Goal: Task Accomplishment & Management: Manage account settings

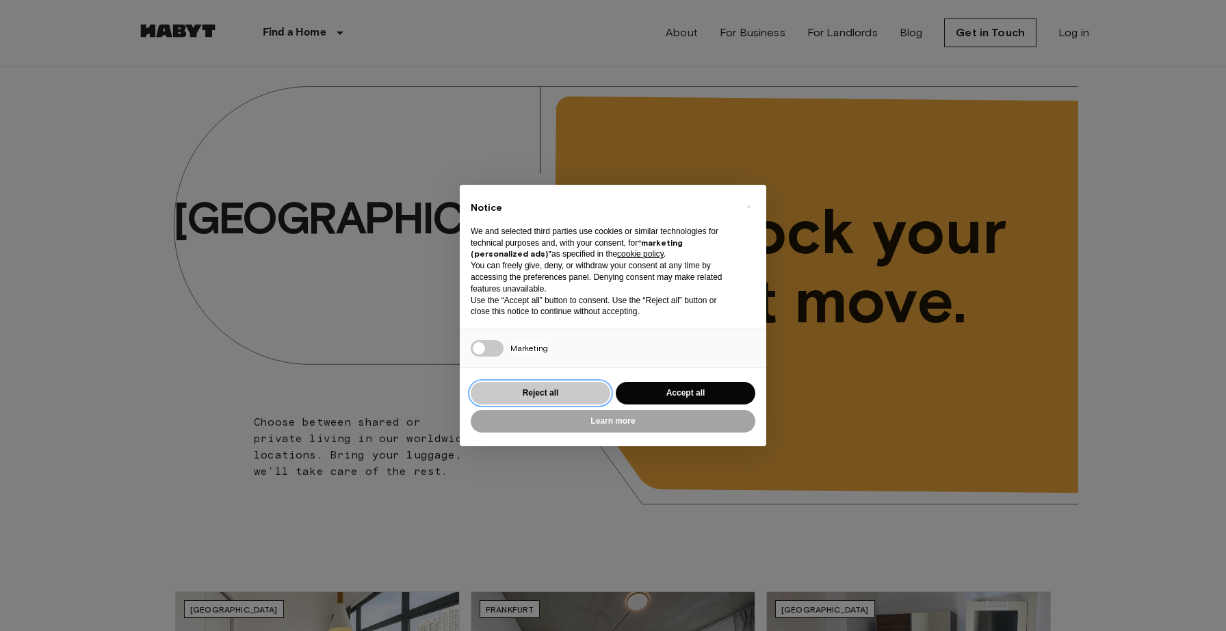
click at [560, 393] on button "Reject all" at bounding box center [541, 393] width 140 height 23
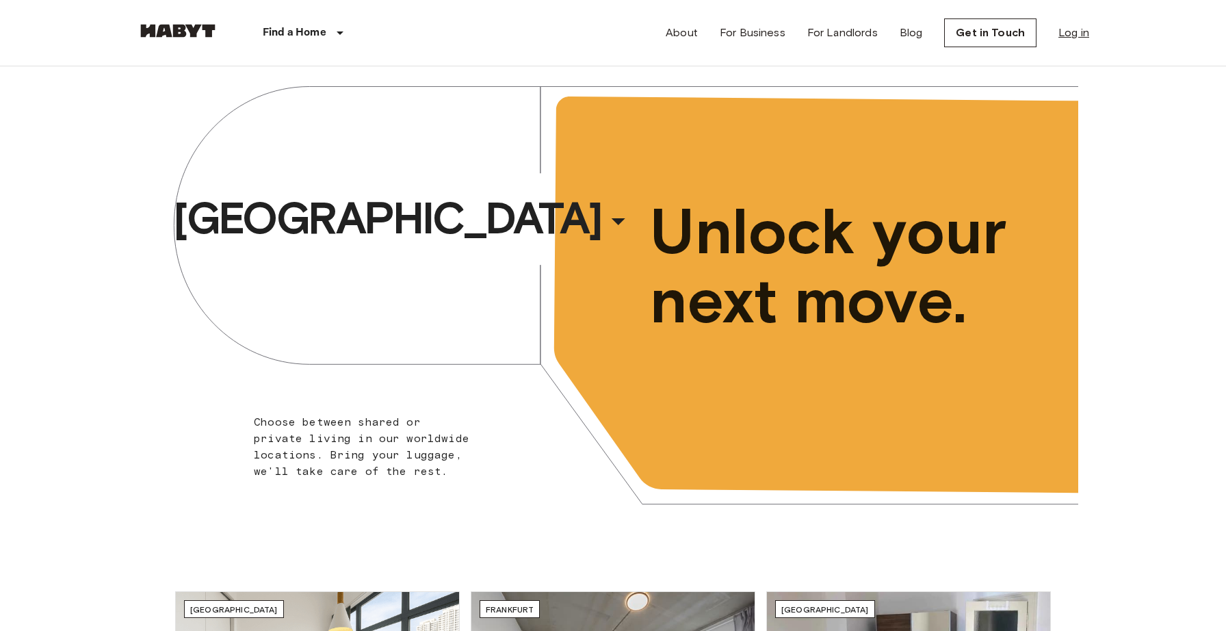
click at [1068, 33] on link "Log in" at bounding box center [1073, 33] width 31 height 16
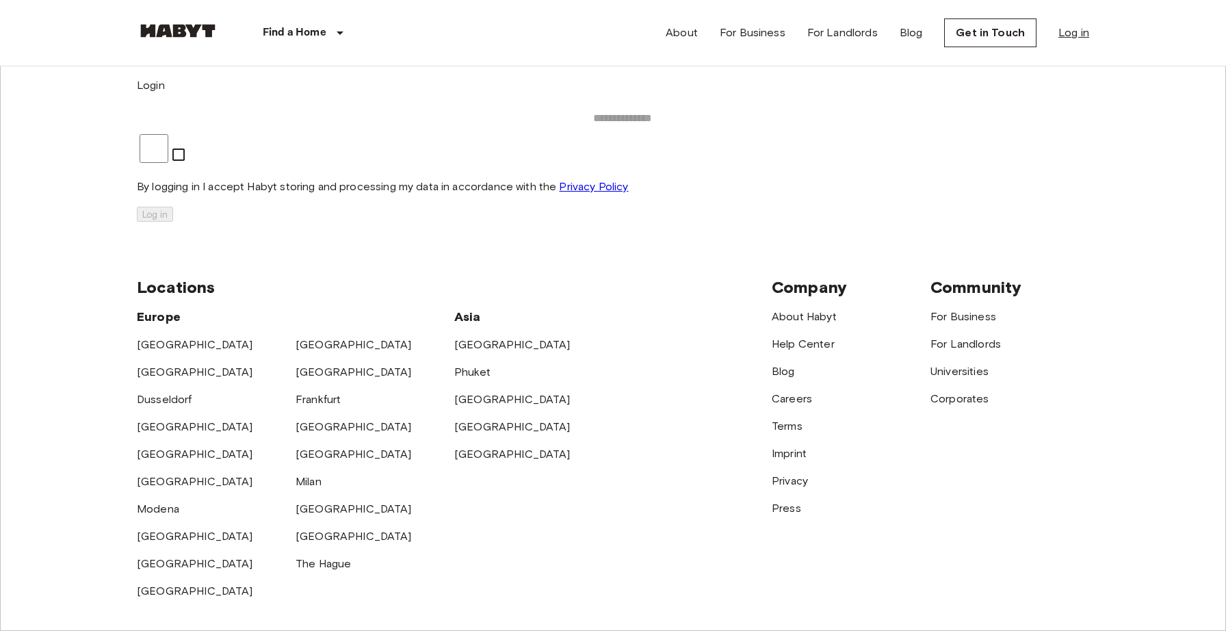
click at [1068, 33] on link "Log in" at bounding box center [1073, 33] width 31 height 16
click at [668, 132] on input "email" at bounding box center [622, 118] width 971 height 27
type input "**********"
click at [173, 222] on button "Log in" at bounding box center [155, 214] width 36 height 15
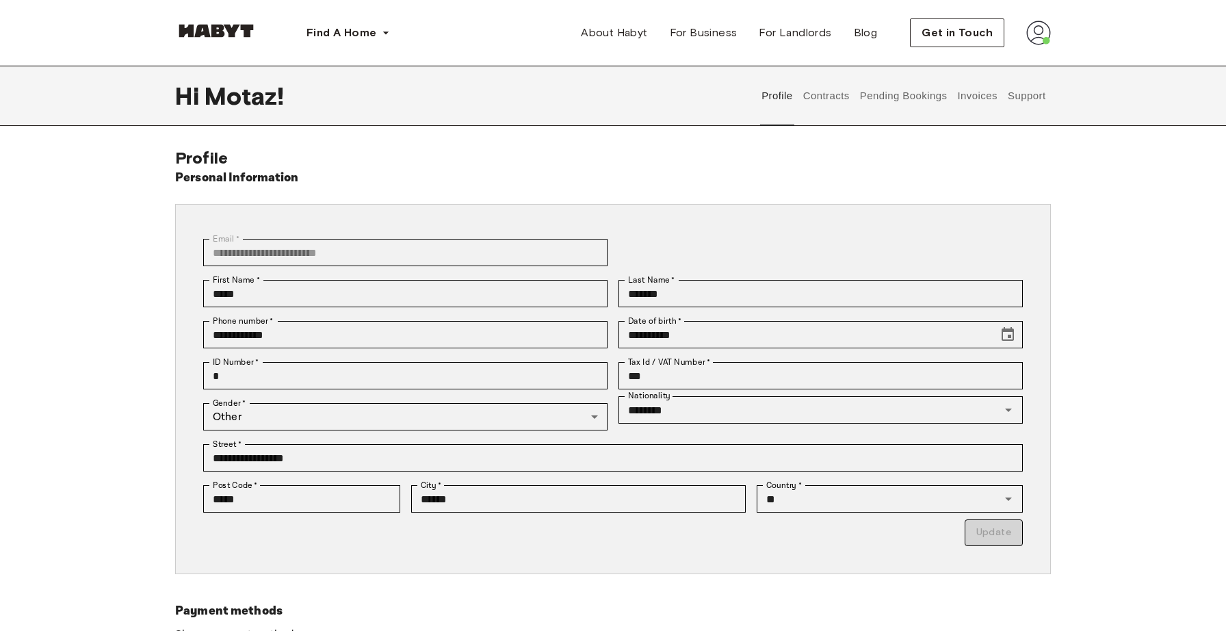
click at [834, 88] on button "Contracts" at bounding box center [826, 96] width 50 height 60
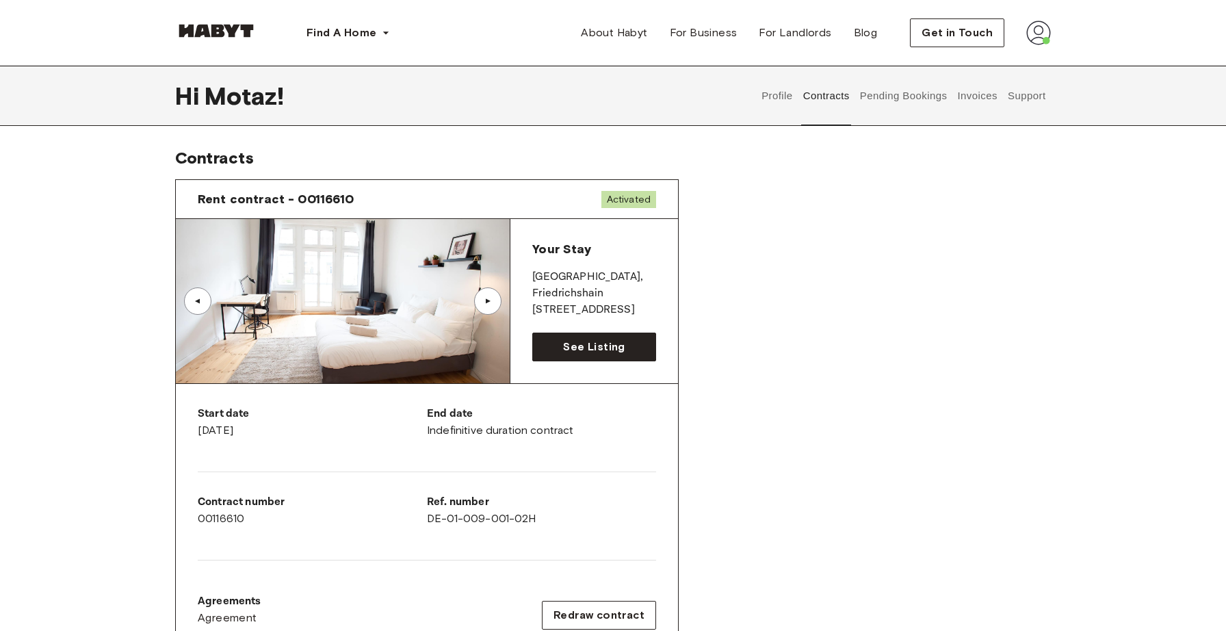
click at [819, 246] on div "Rent contract - 00116610 Activated ▲ ▲ Your Stay BERLIN , Friedrichshain Dirsch…" at bounding box center [613, 507] width 876 height 678
click at [488, 302] on div "▲" at bounding box center [488, 301] width 14 height 8
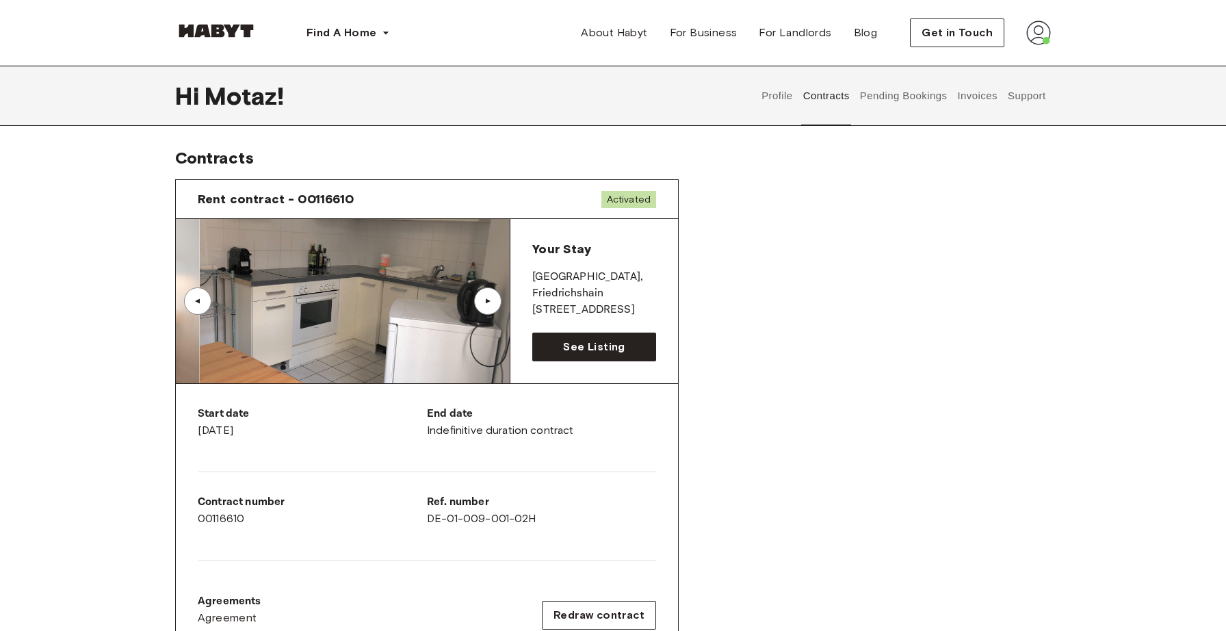
click at [488, 302] on div "▲" at bounding box center [488, 301] width 14 height 8
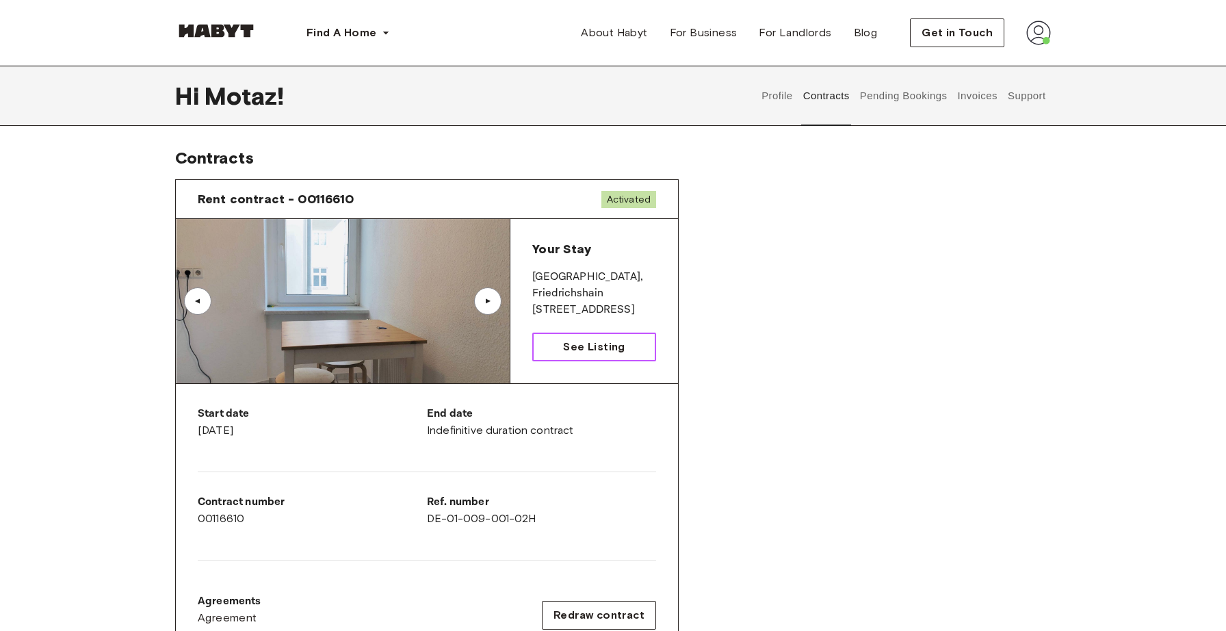
click at [587, 339] on span "See Listing" at bounding box center [594, 347] width 62 height 16
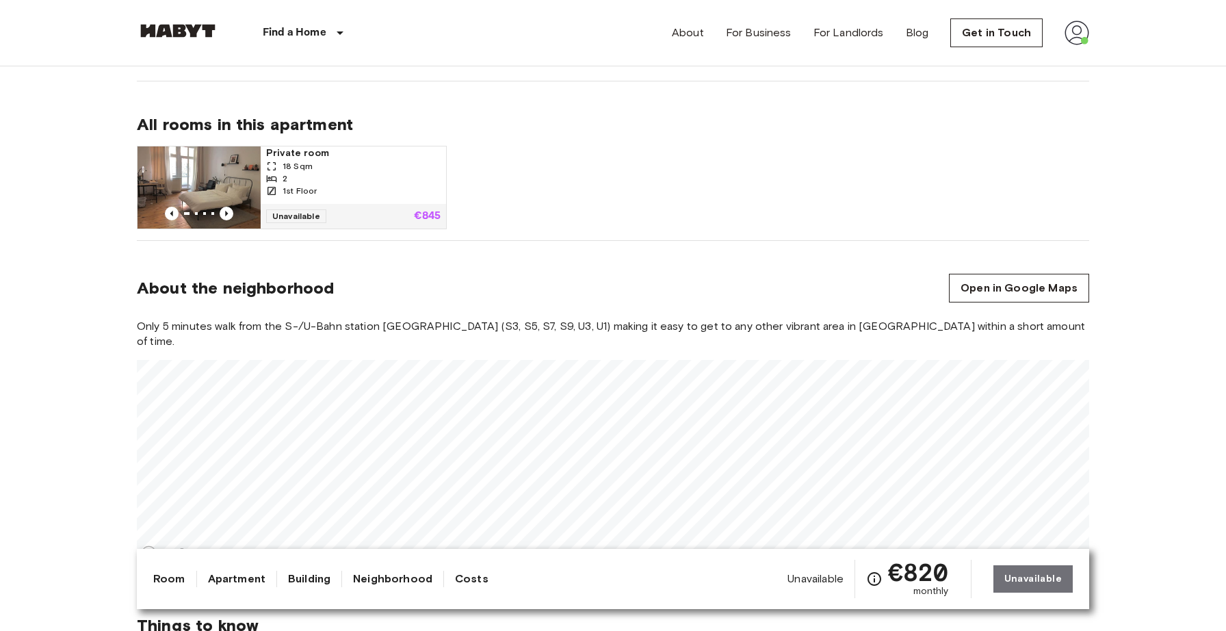
scroll to position [823, 0]
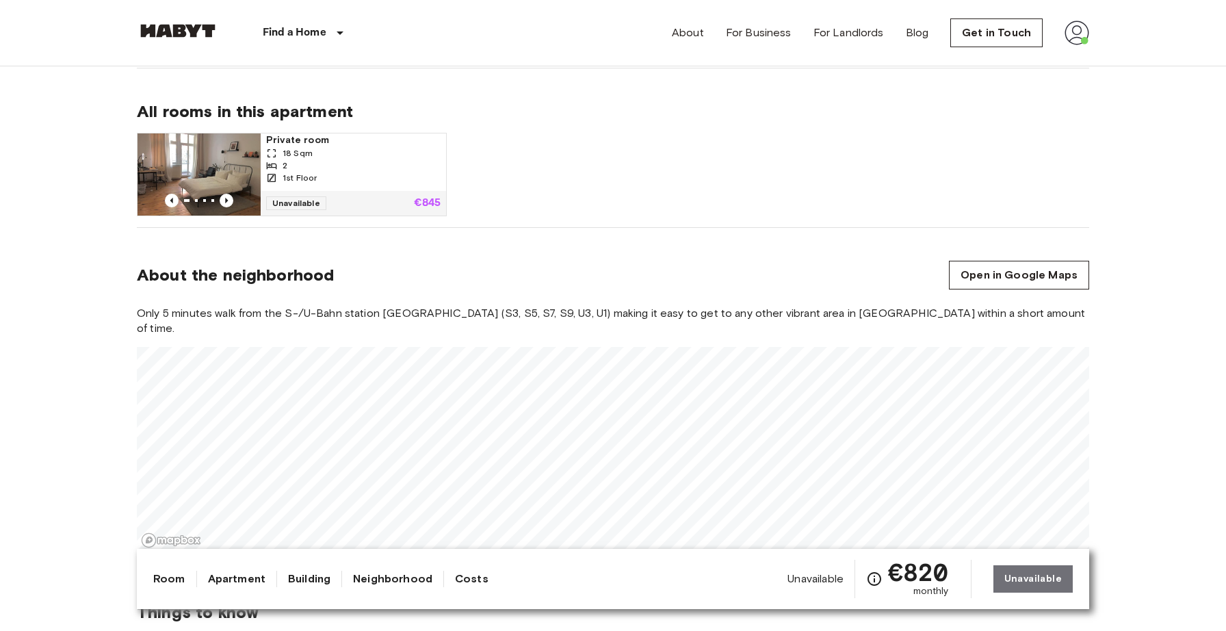
click at [300, 144] on span "Private room" at bounding box center [353, 140] width 174 height 14
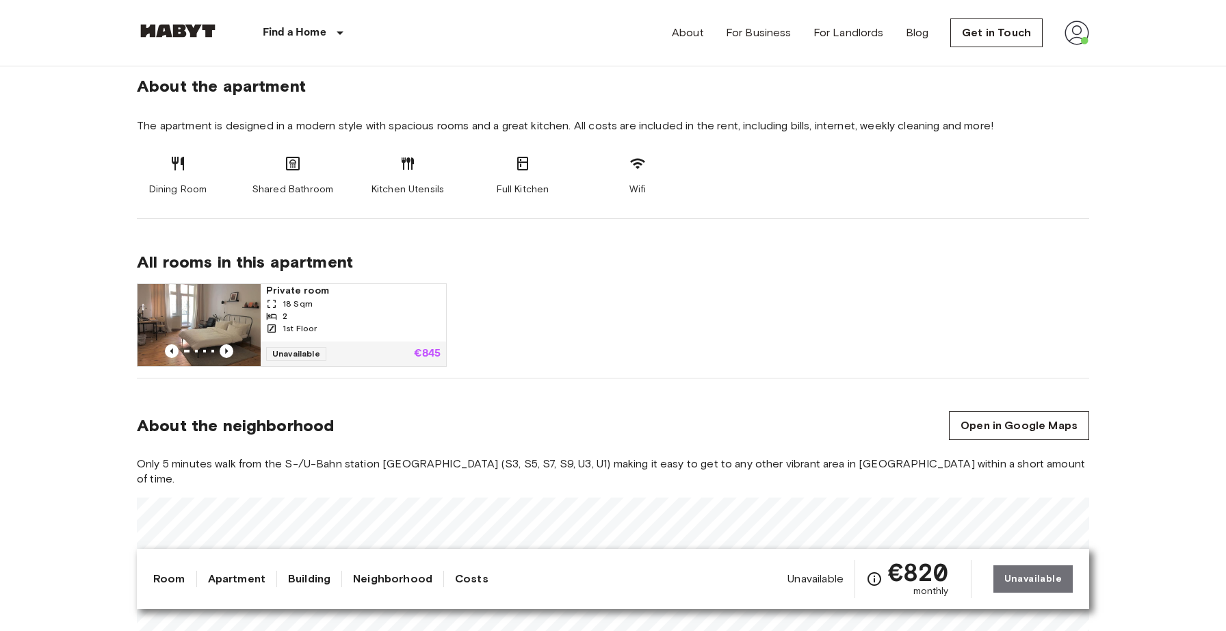
scroll to position [696, 0]
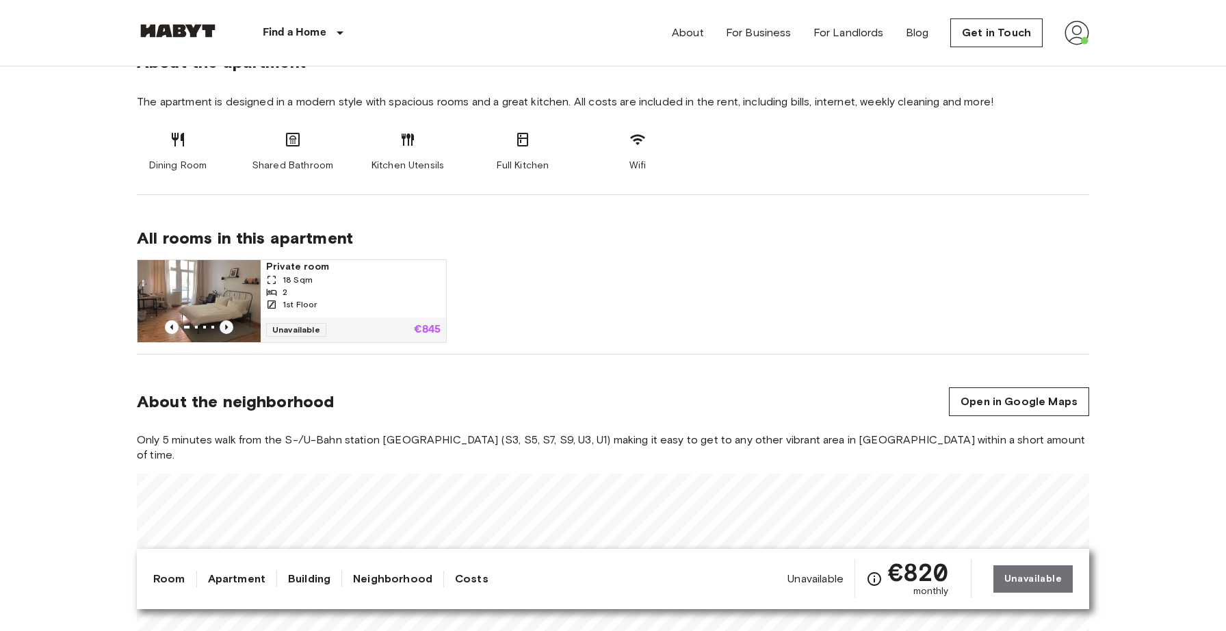
click at [229, 327] on icon "Previous image" at bounding box center [227, 327] width 14 height 14
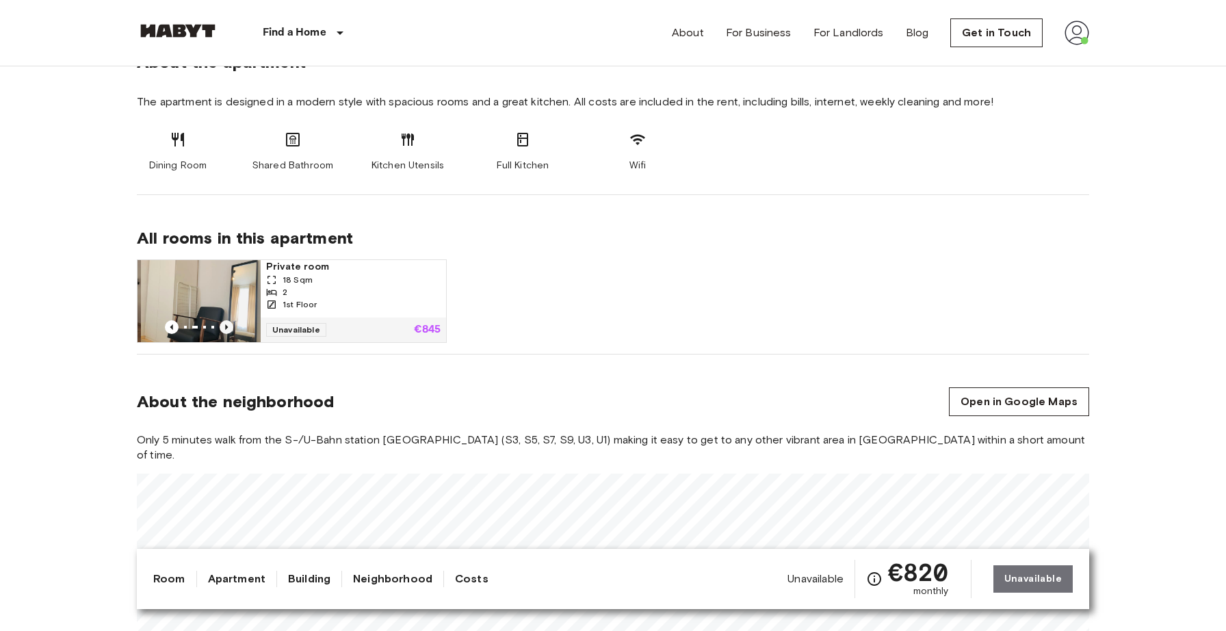
click at [228, 327] on icon "Previous image" at bounding box center [227, 327] width 14 height 14
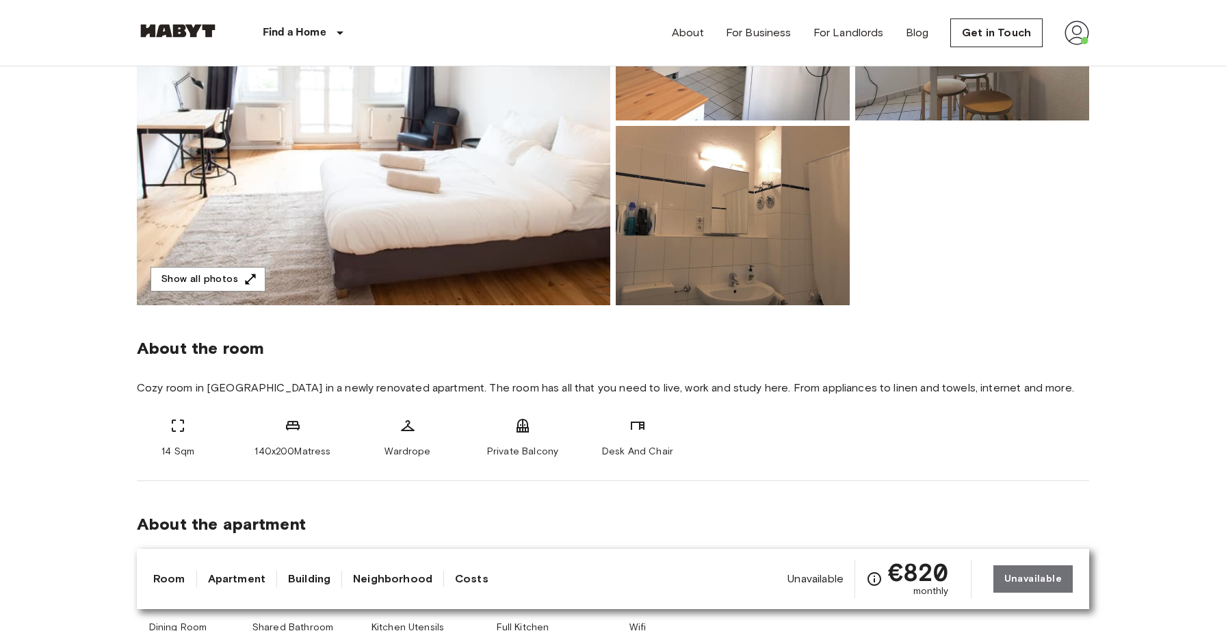
scroll to position [252, 0]
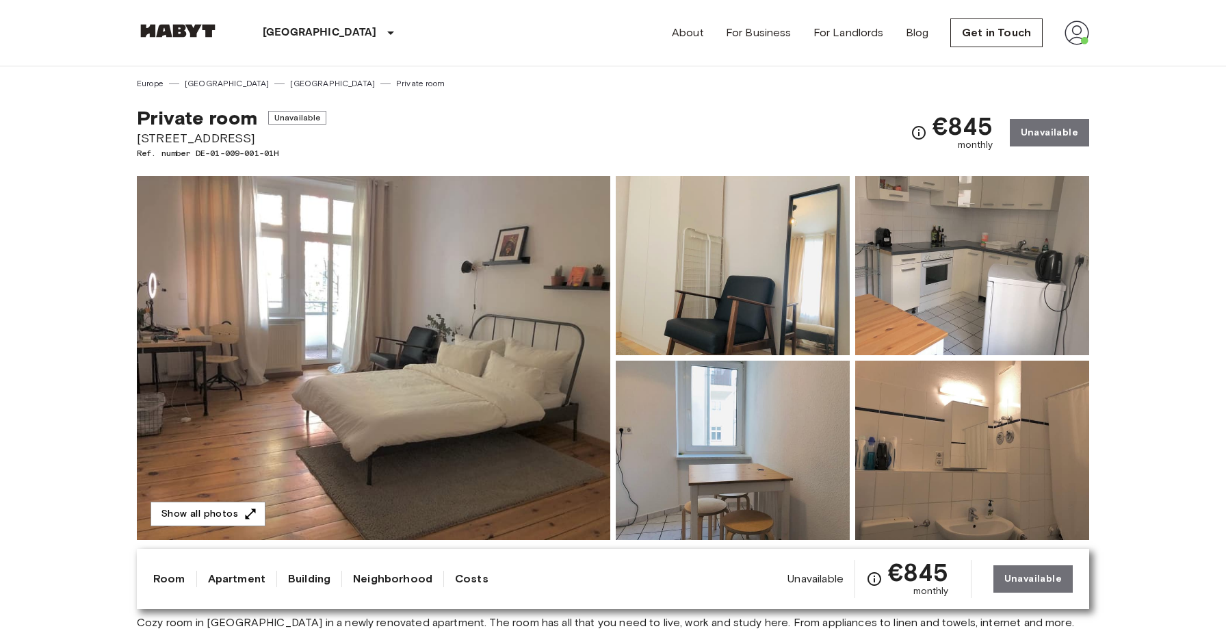
click at [1086, 38] on img at bounding box center [1076, 33] width 25 height 25
click at [1092, 66] on li "Profile" at bounding box center [1132, 57] width 137 height 25
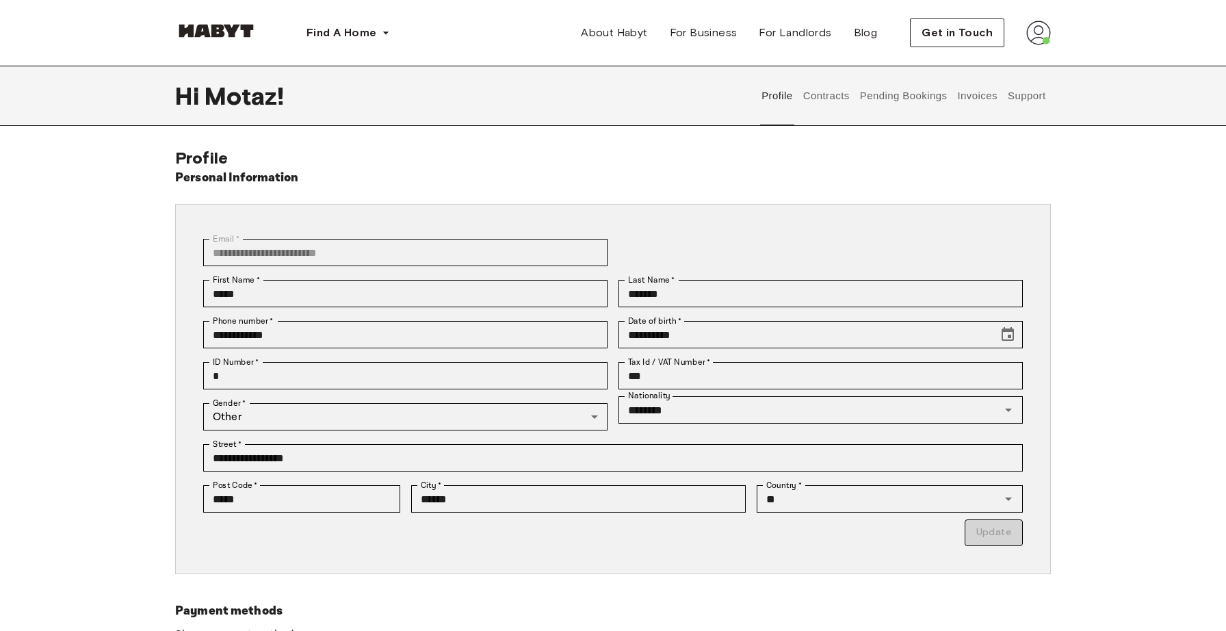
click at [825, 101] on button "Contracts" at bounding box center [826, 96] width 50 height 60
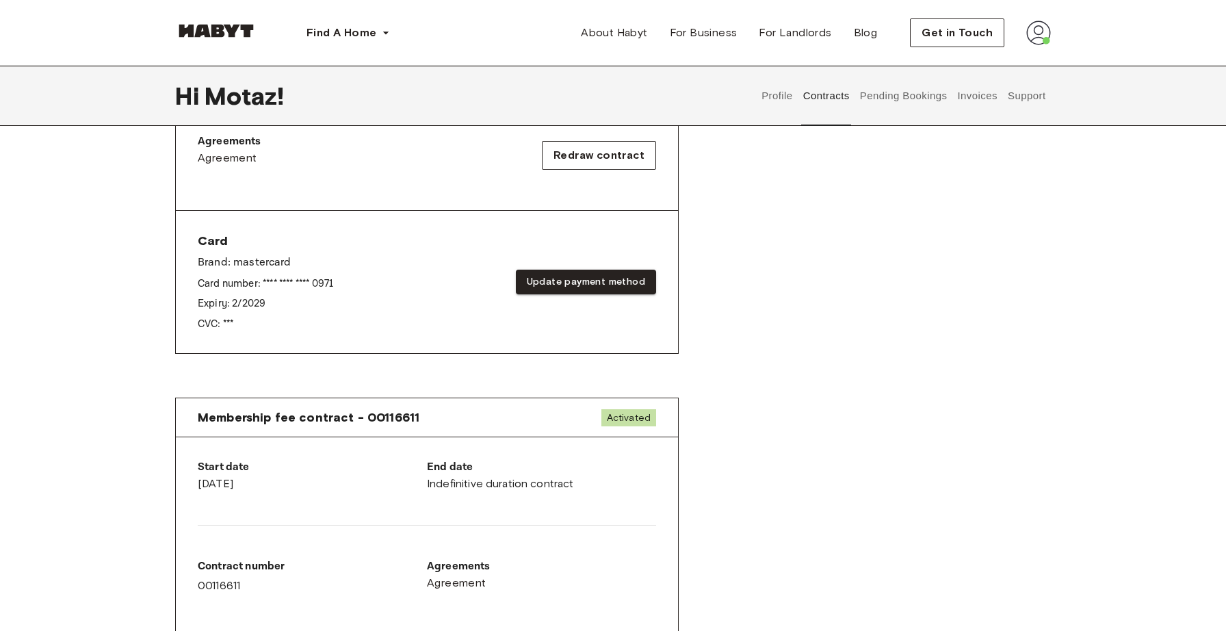
scroll to position [298, 0]
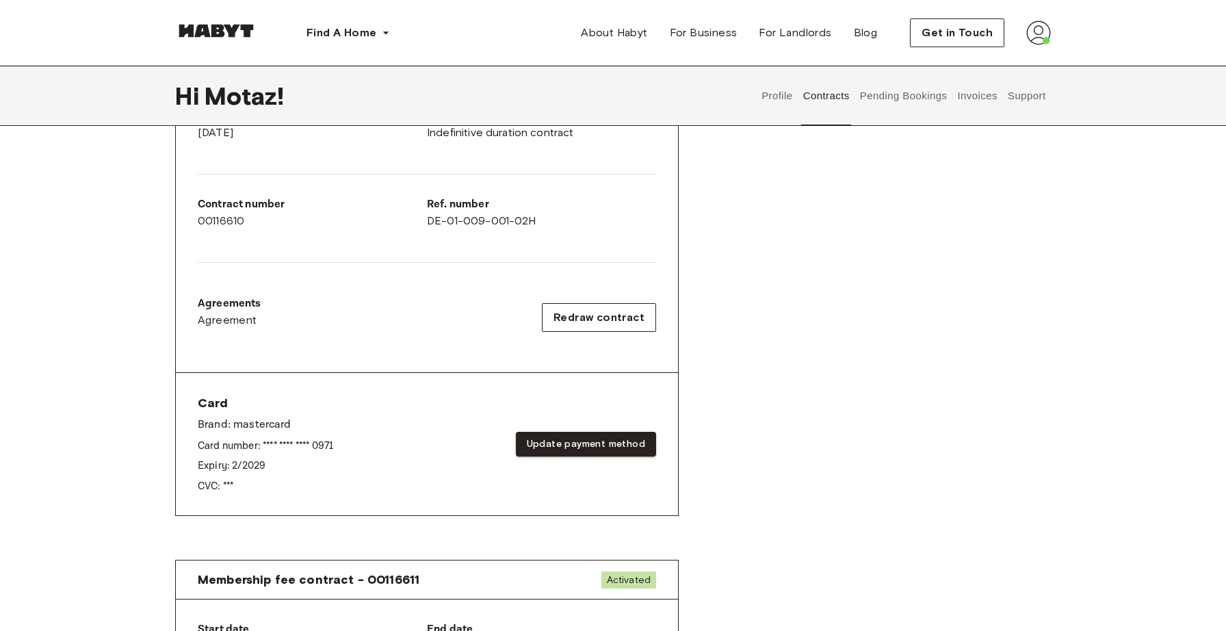
click at [423, 423] on div "Card Brand: mastercard Card number: **** **** **** 0971 Expiry: 2 / 2029 CVC: *…" at bounding box center [427, 444] width 458 height 99
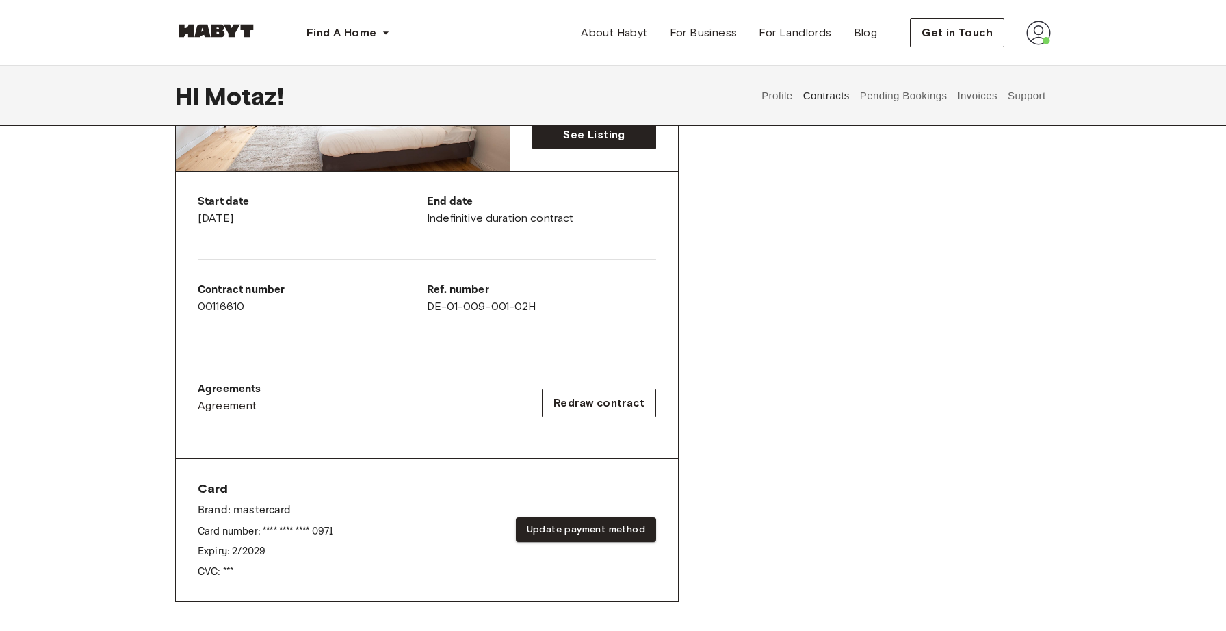
scroll to position [176, 0]
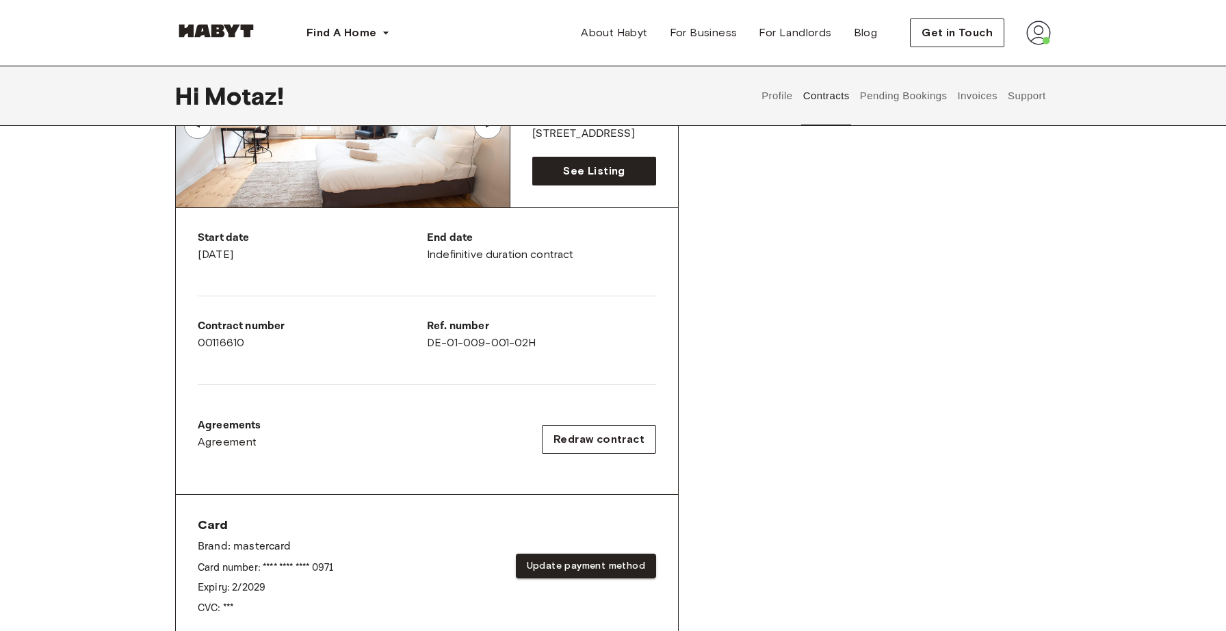
click at [248, 420] on p "Agreements" at bounding box center [230, 425] width 64 height 16
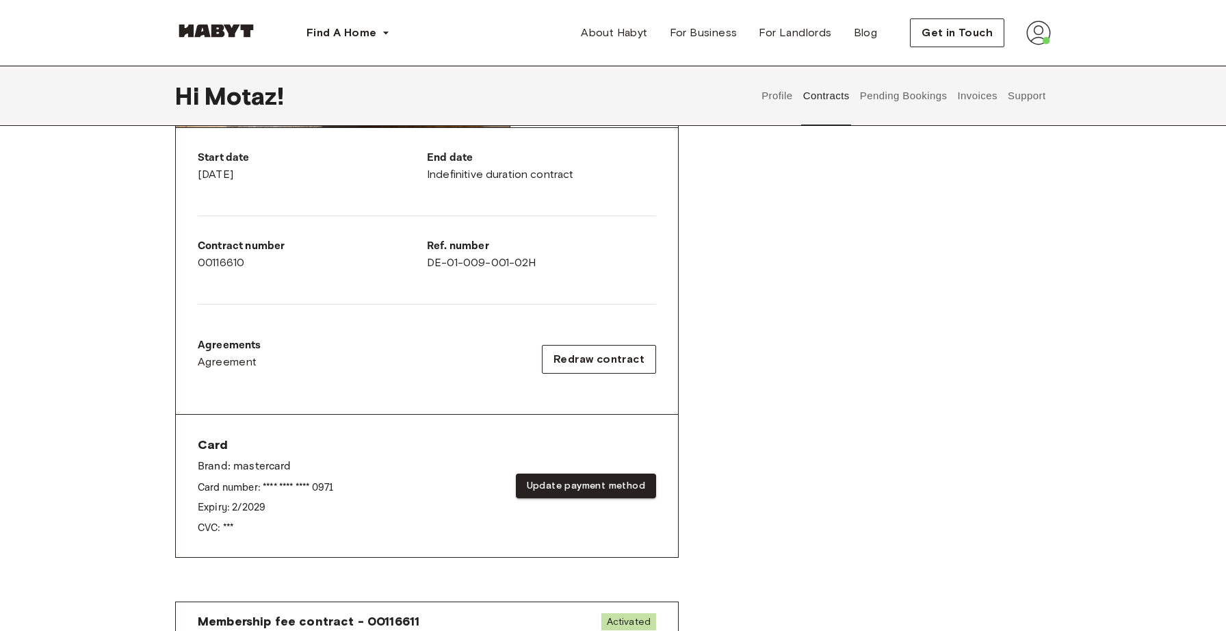
scroll to position [282, 0]
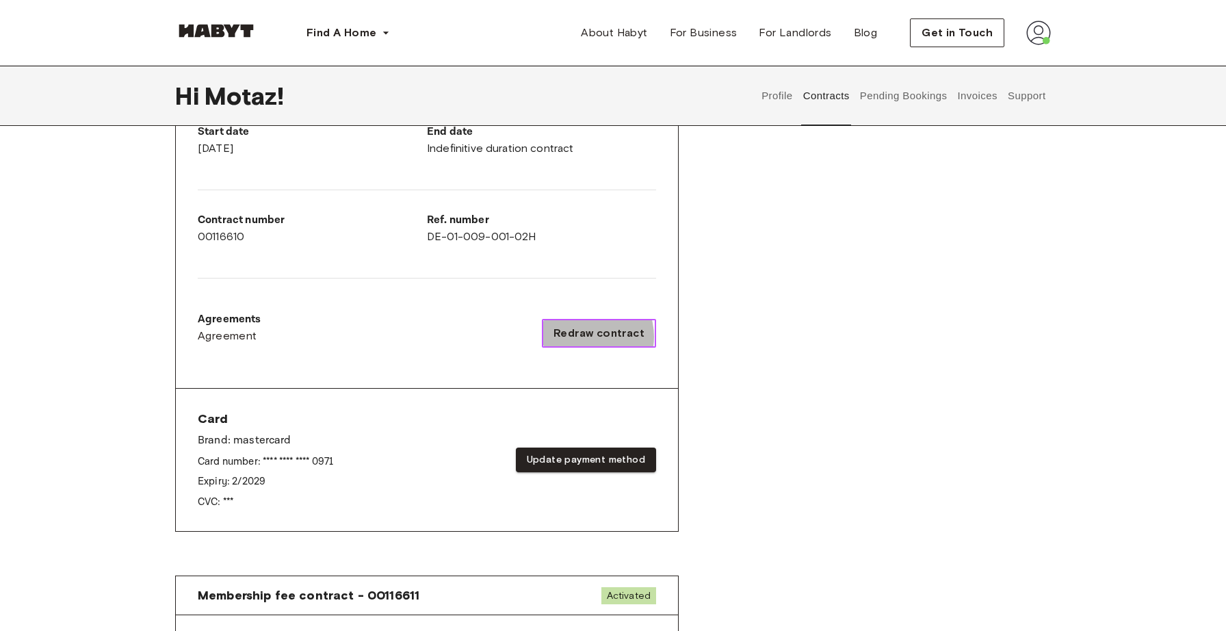
click at [587, 337] on span "Redraw contract" at bounding box center [598, 333] width 91 height 16
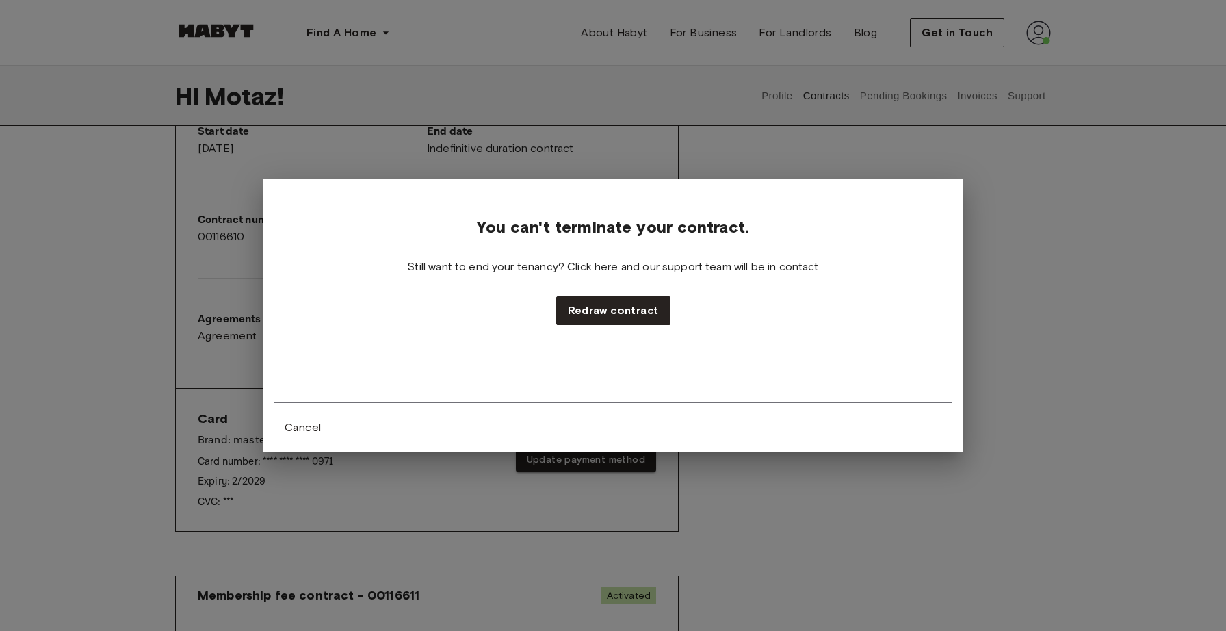
click at [670, 267] on span "Still want to end your tenancy? Click here and our support team will be in cont…" at bounding box center [612, 266] width 411 height 15
click at [528, 269] on span "Still want to end your tenancy? Click here and our support team will be in cont…" at bounding box center [612, 266] width 411 height 15
click at [670, 473] on div "You can't terminate your contract. Still want to end your tenancy? Click here a…" at bounding box center [613, 315] width 1226 height 631
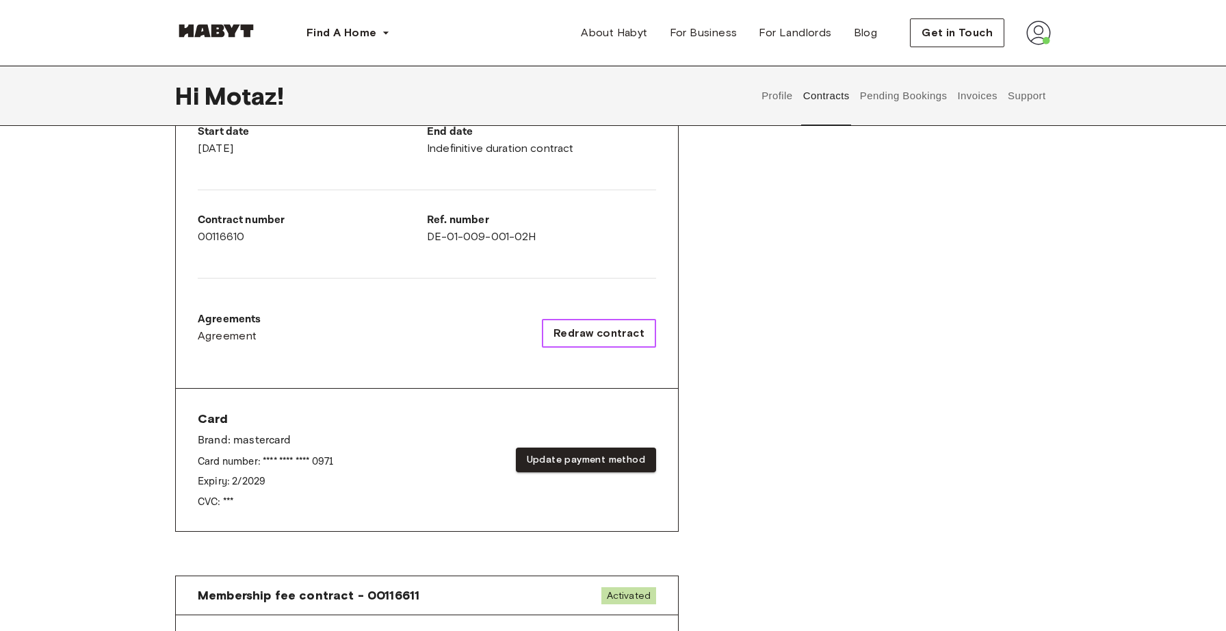
click at [631, 332] on span "Redraw contract" at bounding box center [598, 333] width 91 height 16
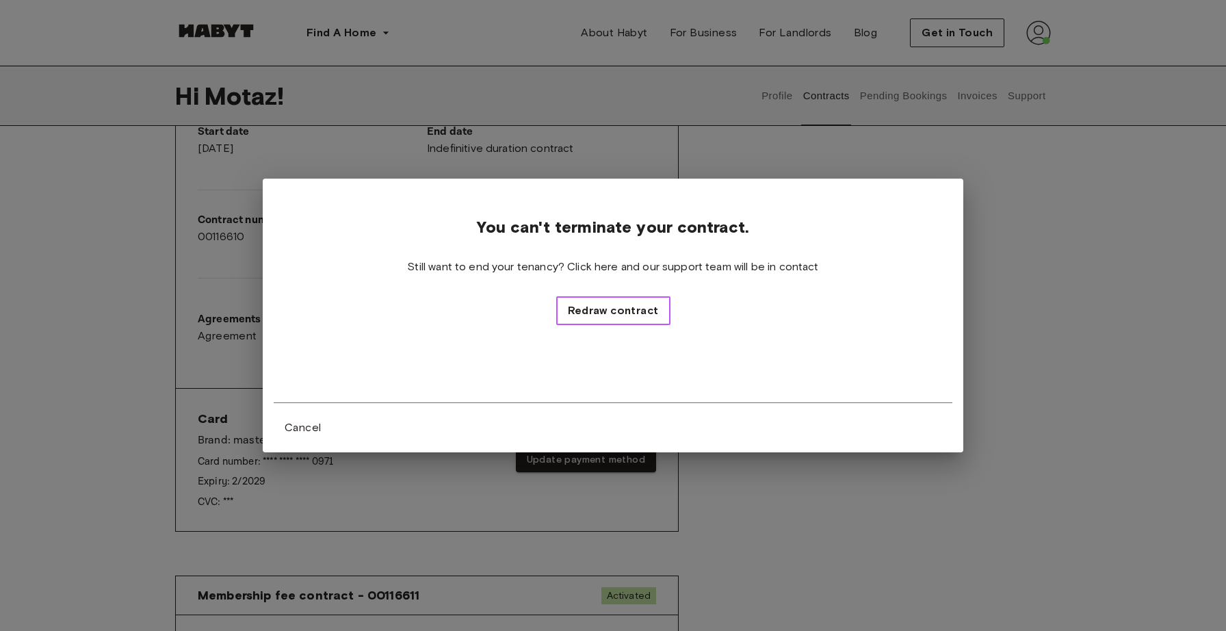
click at [634, 322] on button "Redraw contract" at bounding box center [613, 310] width 114 height 29
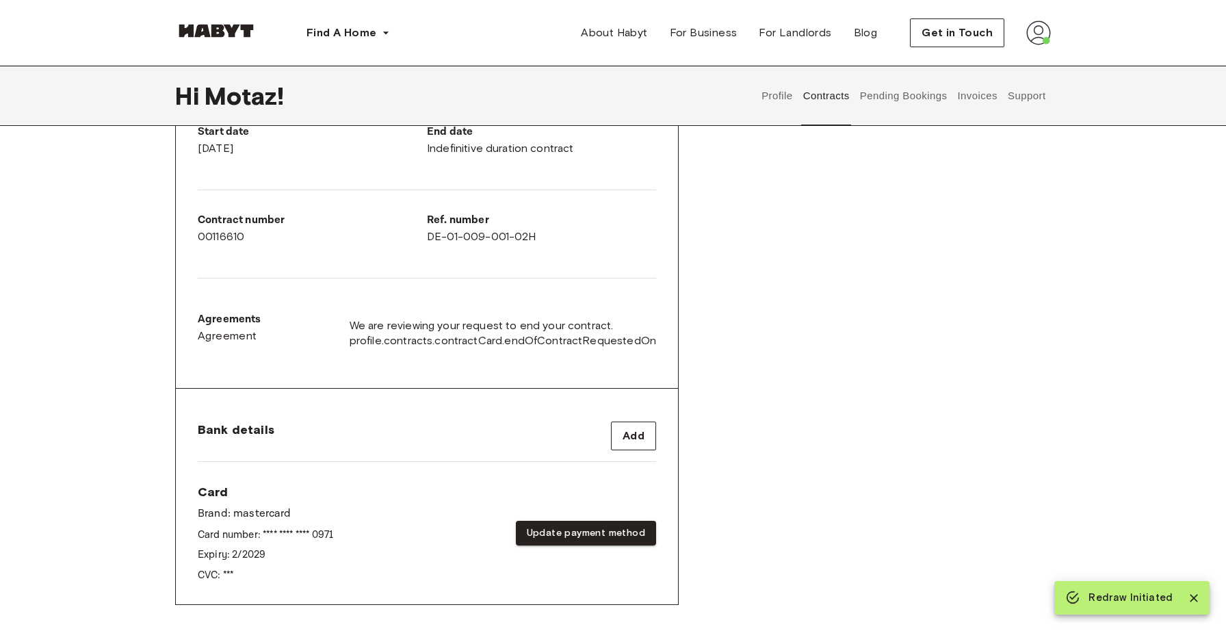
click at [589, 338] on span "profile.contracts.contractCard.endOfContractRequestedOn" at bounding box center [503, 340] width 306 height 15
click at [610, 335] on span "profile.contracts.contractCard.endOfContractRequestedOn" at bounding box center [503, 340] width 306 height 15
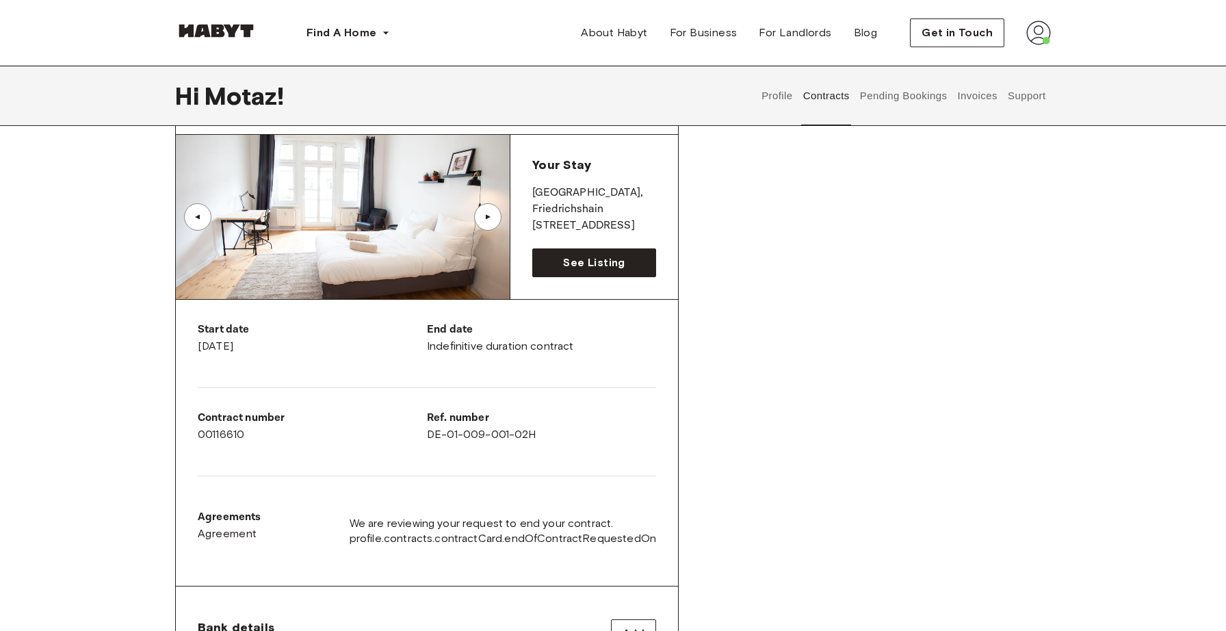
scroll to position [85, 0]
click at [215, 517] on p "Agreements" at bounding box center [230, 516] width 64 height 16
click at [232, 540] on span "Agreement" at bounding box center [228, 533] width 60 height 16
click at [465, 530] on span "profile.contracts.contractCard.endOfContractRequestedOn" at bounding box center [503, 537] width 306 height 15
click at [599, 524] on span "We are reviewing your request to end your contract." at bounding box center [503, 522] width 306 height 15
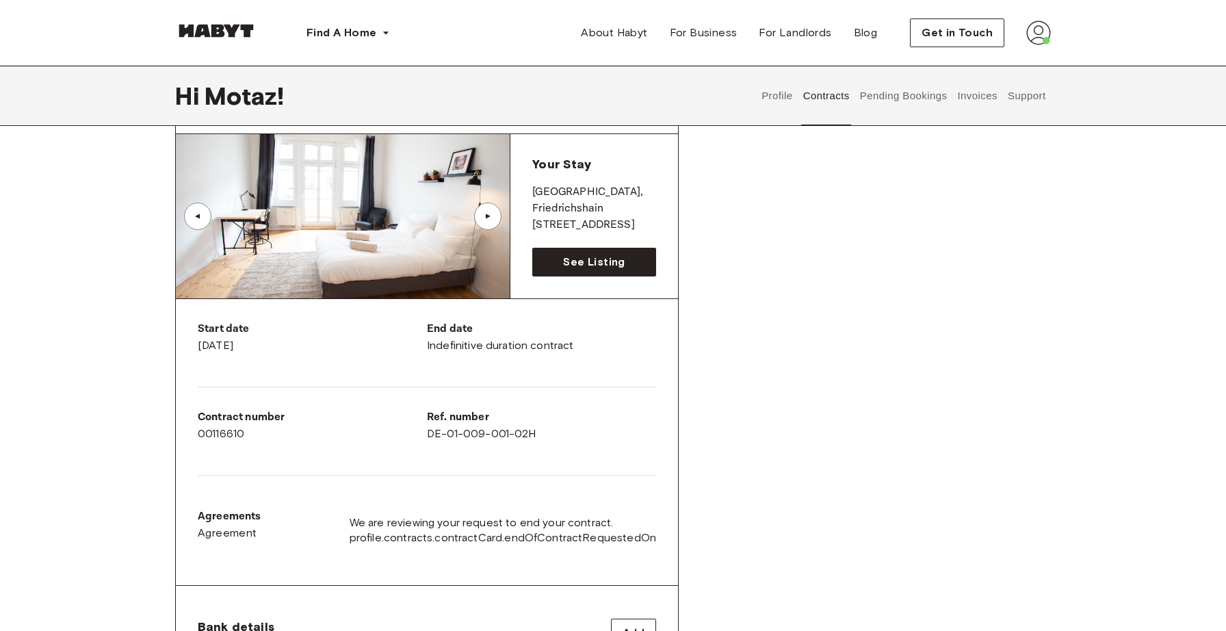
click at [473, 505] on div "Agreements Agreement We are reviewing your request to end your contract. profil…" at bounding box center [427, 530] width 458 height 66
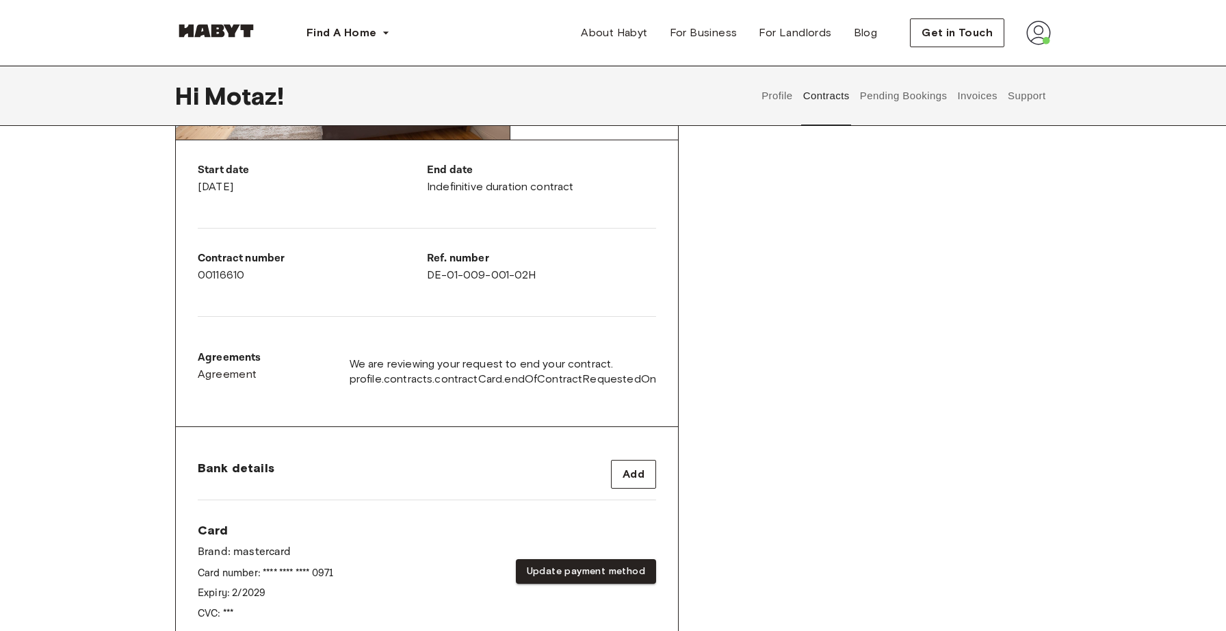
scroll to position [224, 0]
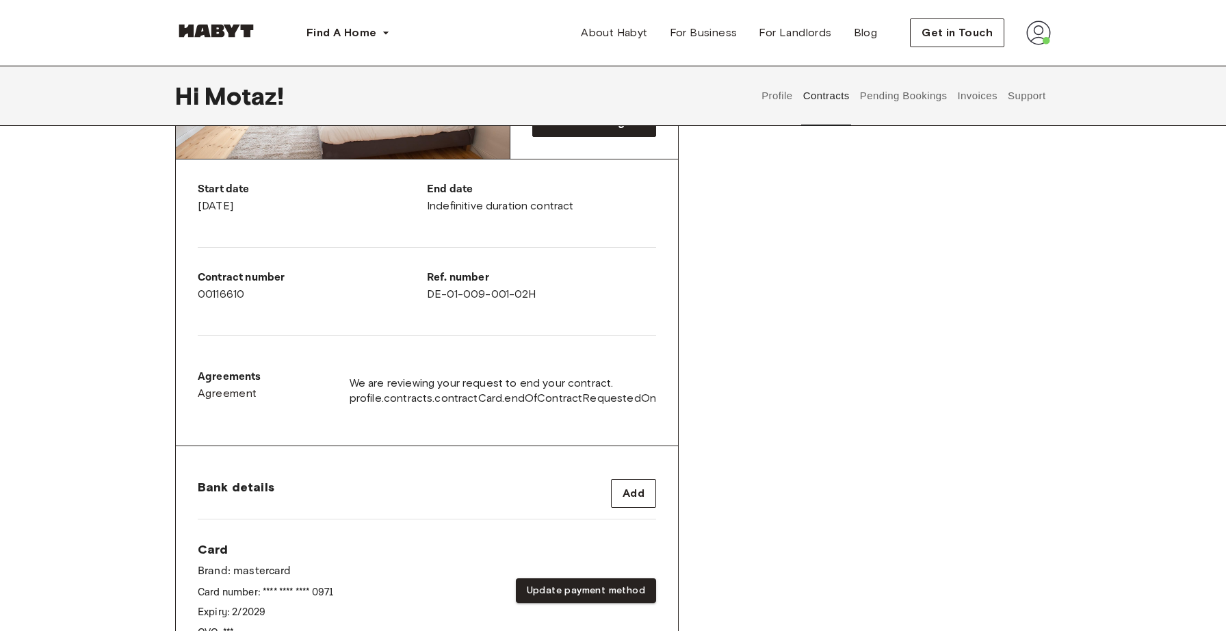
click at [533, 394] on span "profile.contracts.contractCard.endOfContractRequestedOn" at bounding box center [503, 398] width 306 height 15
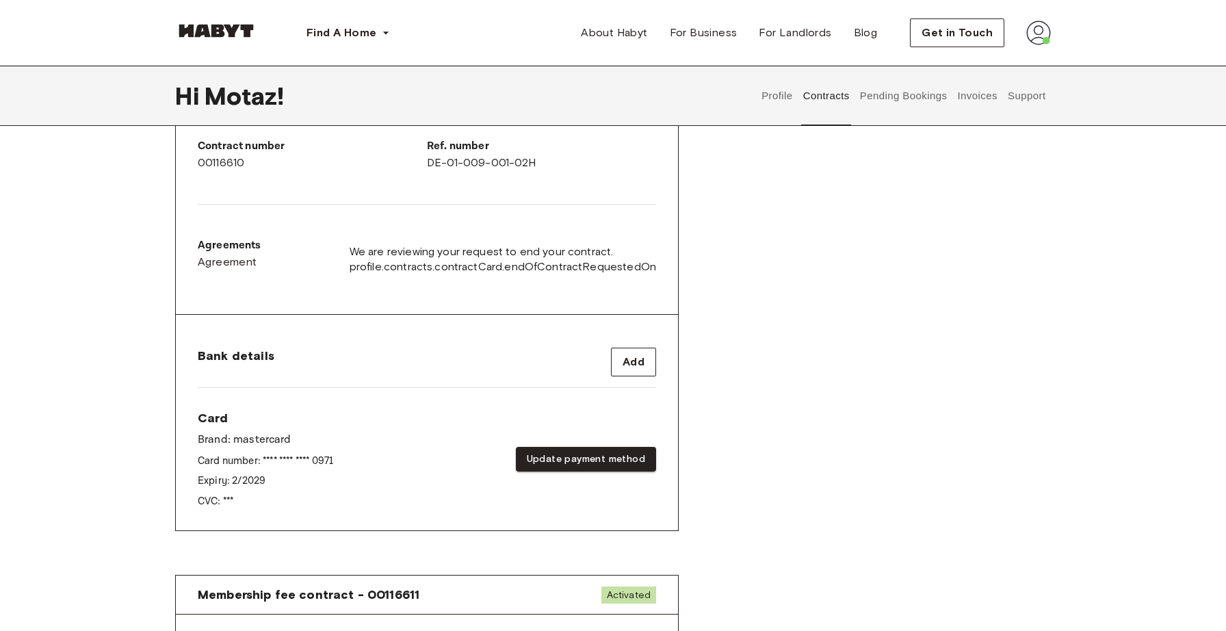
scroll to position [330, 0]
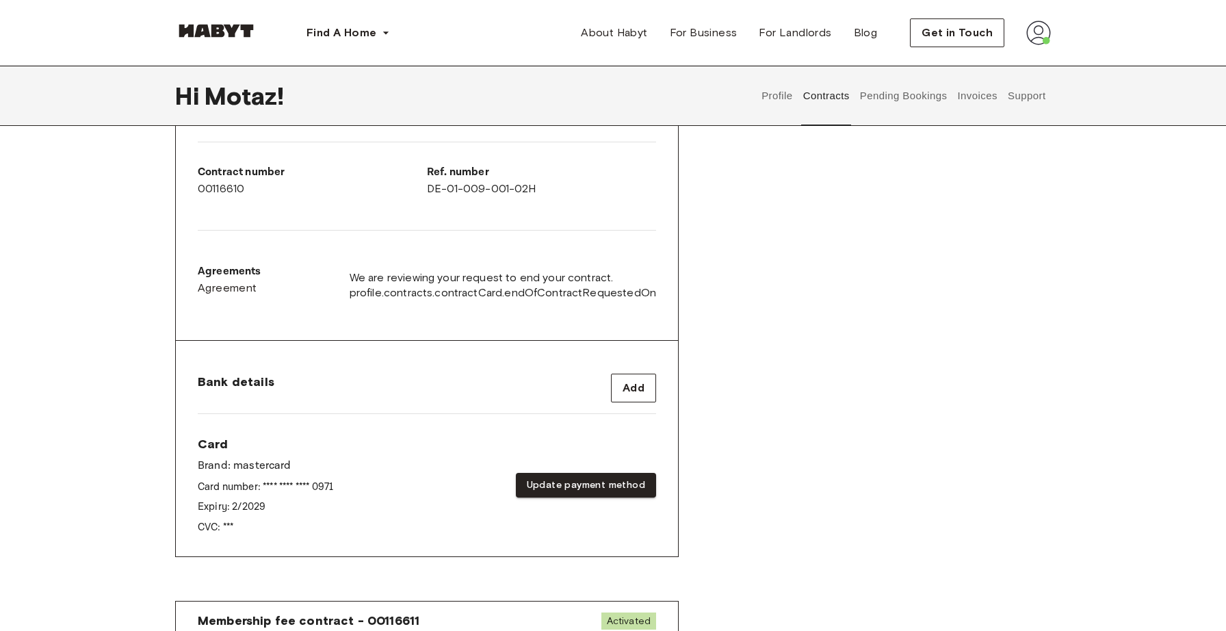
click at [1025, 74] on button "Support" at bounding box center [1027, 96] width 42 height 60
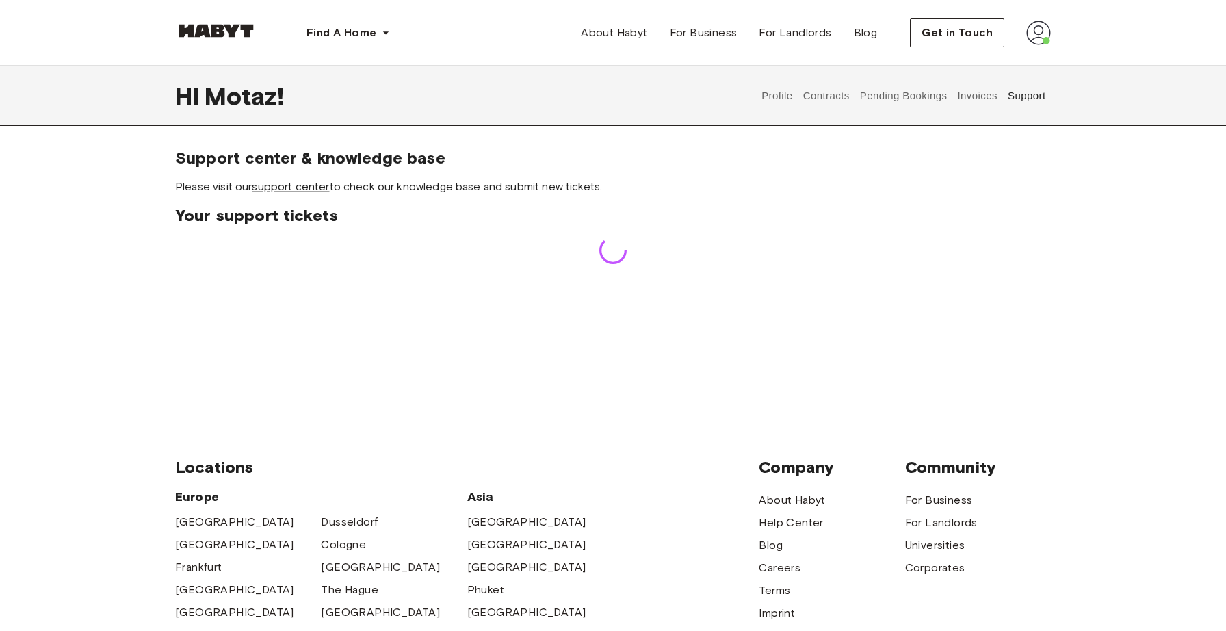
click at [1032, 96] on button "Support" at bounding box center [1027, 96] width 42 height 60
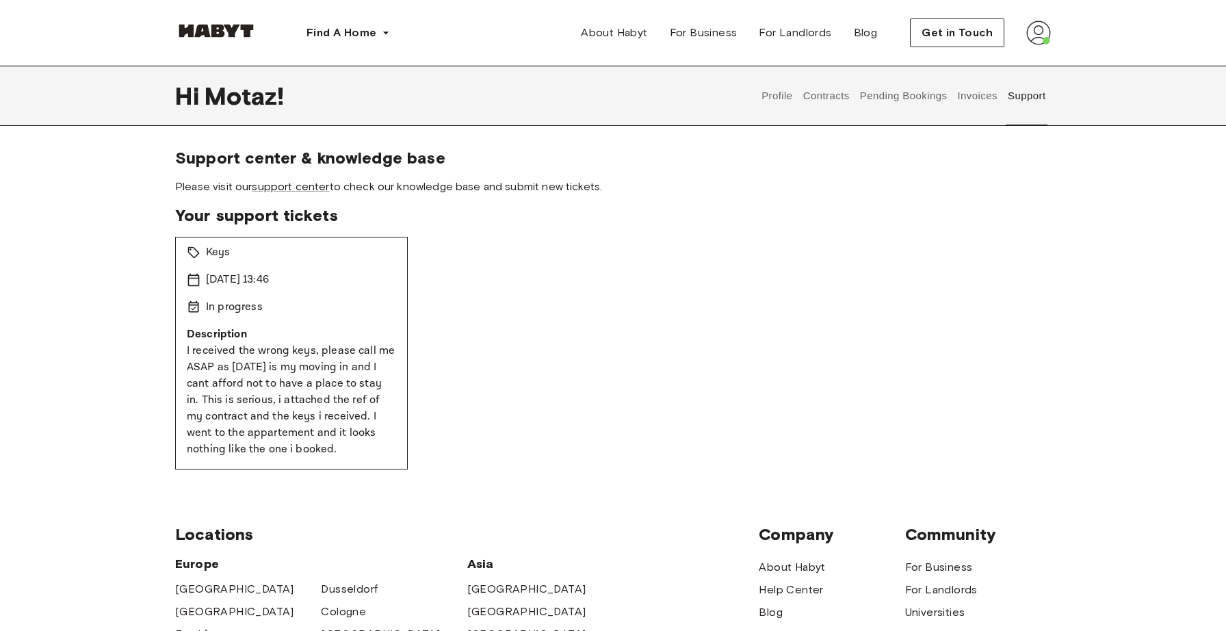
click at [1038, 31] on img at bounding box center [1038, 33] width 25 height 25
click at [991, 66] on span "Profile" at bounding box center [997, 64] width 34 height 16
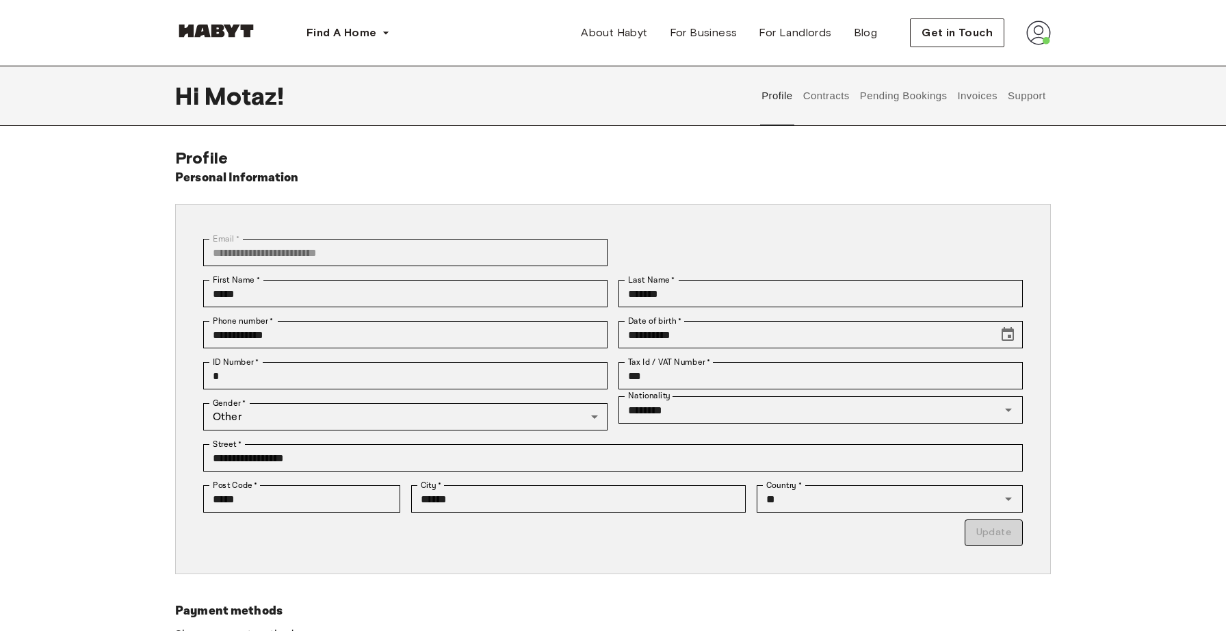
click at [850, 94] on div "Profile Contracts Pending Bookings Invoices Support" at bounding box center [904, 96] width 294 height 60
click at [848, 94] on button "Contracts" at bounding box center [826, 96] width 50 height 60
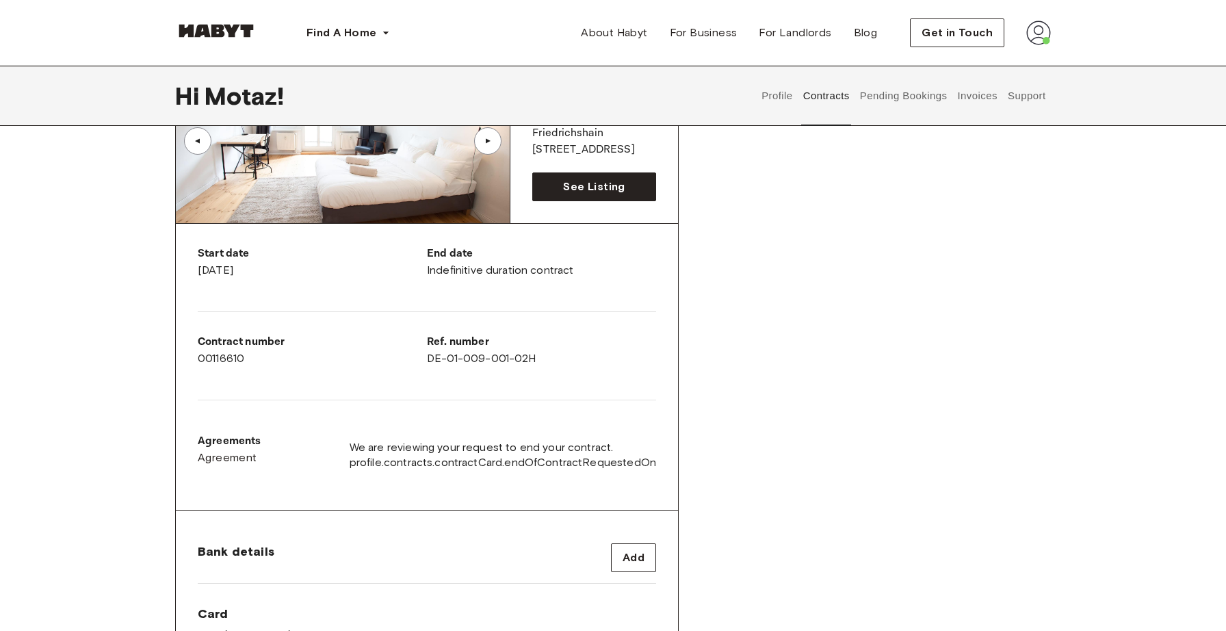
scroll to position [205, 0]
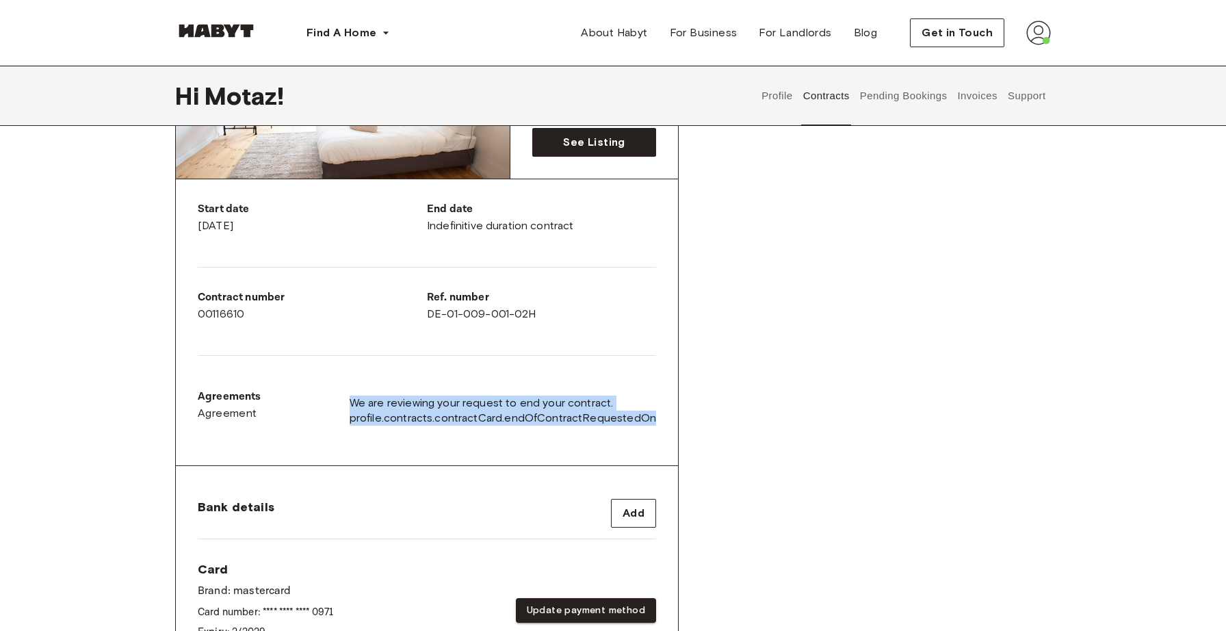
drag, startPoint x: 361, startPoint y: 402, endPoint x: 655, endPoint y: 419, distance: 294.7
click at [655, 419] on div "We are reviewing your request to end your contract. profile.contracts.contractC…" at bounding box center [503, 410] width 306 height 30
click at [655, 419] on span "profile.contracts.contractCard.endOfContractRequestedOn" at bounding box center [503, 417] width 306 height 15
drag, startPoint x: 367, startPoint y: 406, endPoint x: 641, endPoint y: 421, distance: 274.0
click at [641, 422] on div "We are reviewing your request to end your contract. profile.contracts.contractC…" at bounding box center [503, 410] width 306 height 30
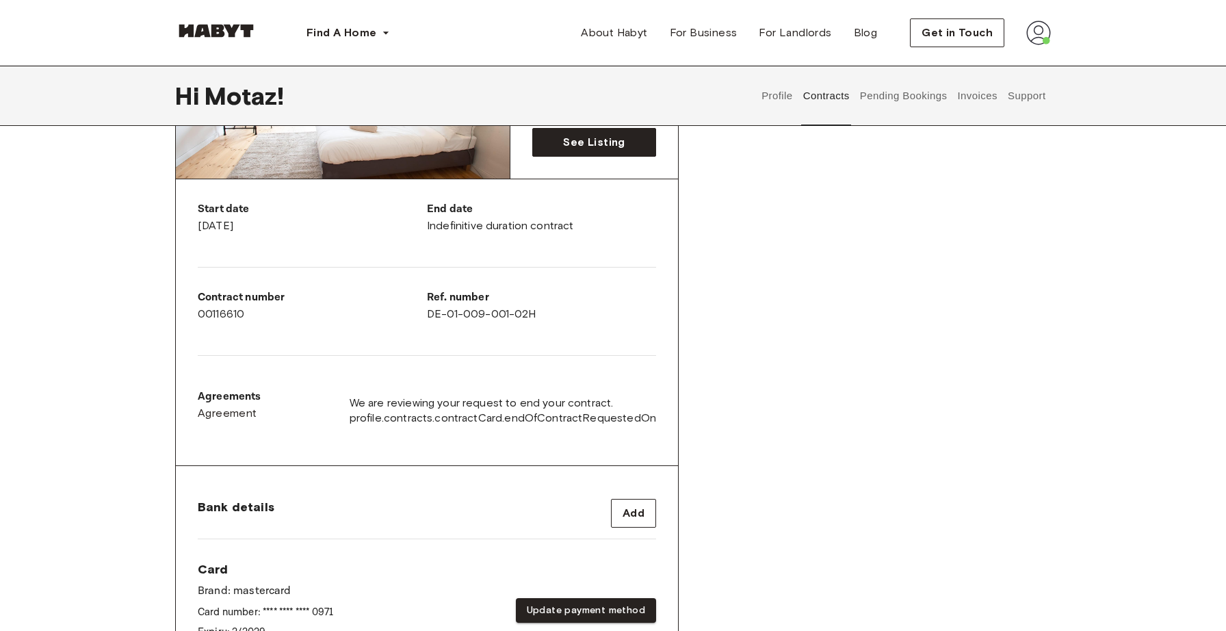
click at [641, 423] on span "profile.contracts.contractCard.endOfContractRequestedOn" at bounding box center [503, 417] width 306 height 15
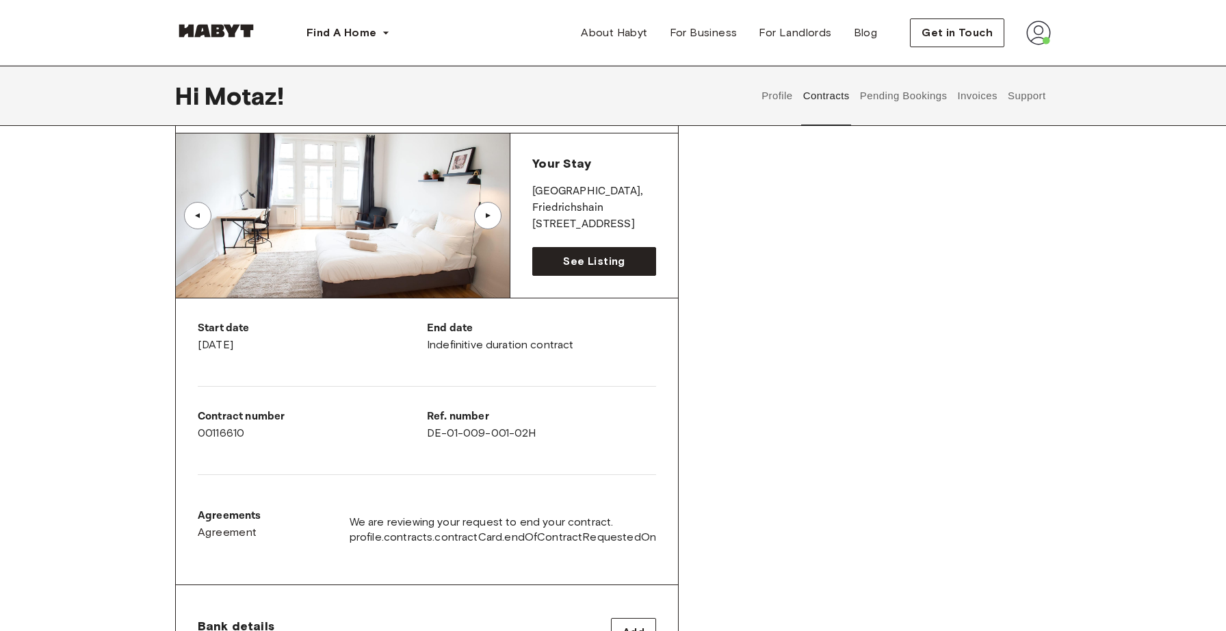
scroll to position [0, 0]
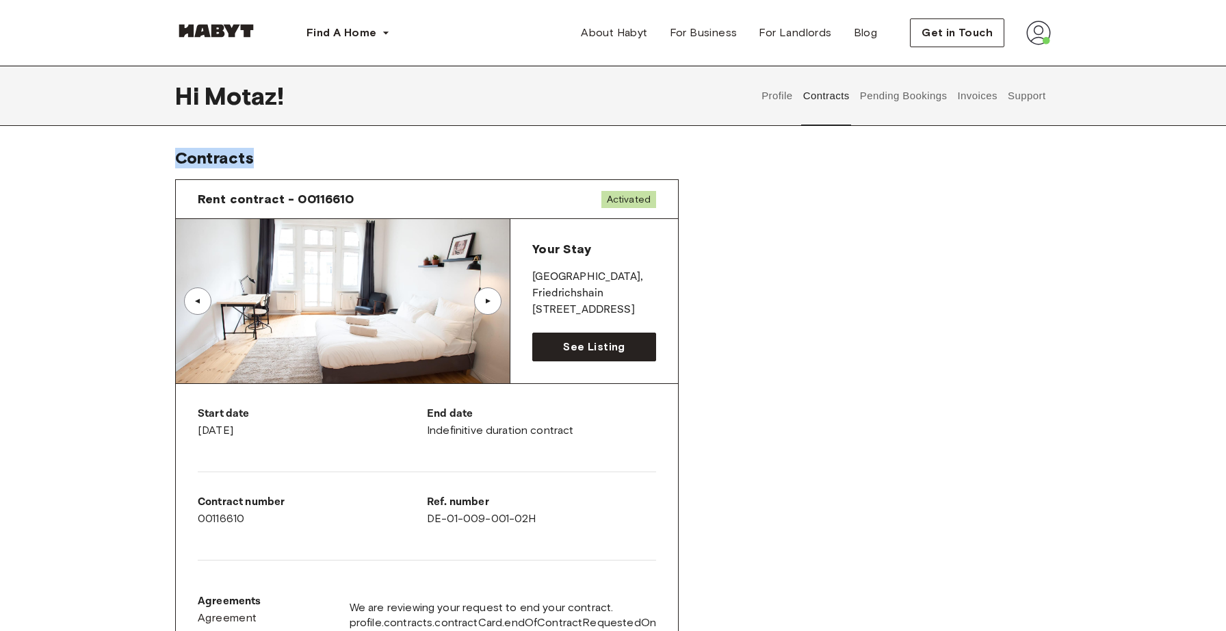
drag, startPoint x: 811, startPoint y: 167, endPoint x: 624, endPoint y: 85, distance: 204.6
click at [624, 85] on div "Hi Motaz ! Profile Contracts Pending Bookings Invoices Support Contracts Rent c…" at bounding box center [613, 635] width 1226 height 1139
click at [713, 231] on div "Rent contract - 00116610 Activated ▲ ▲ Your Stay BERLIN , Friedrichshain Dirsch…" at bounding box center [613, 543] width 876 height 751
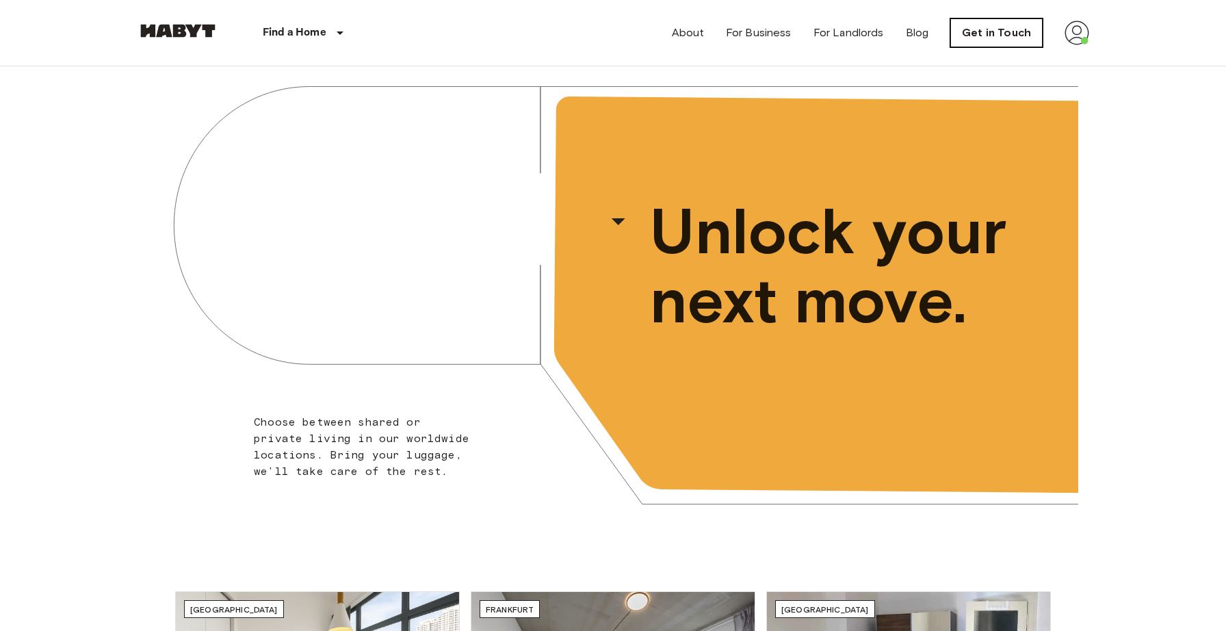
click at [992, 31] on link "Get in Touch" at bounding box center [996, 32] width 92 height 29
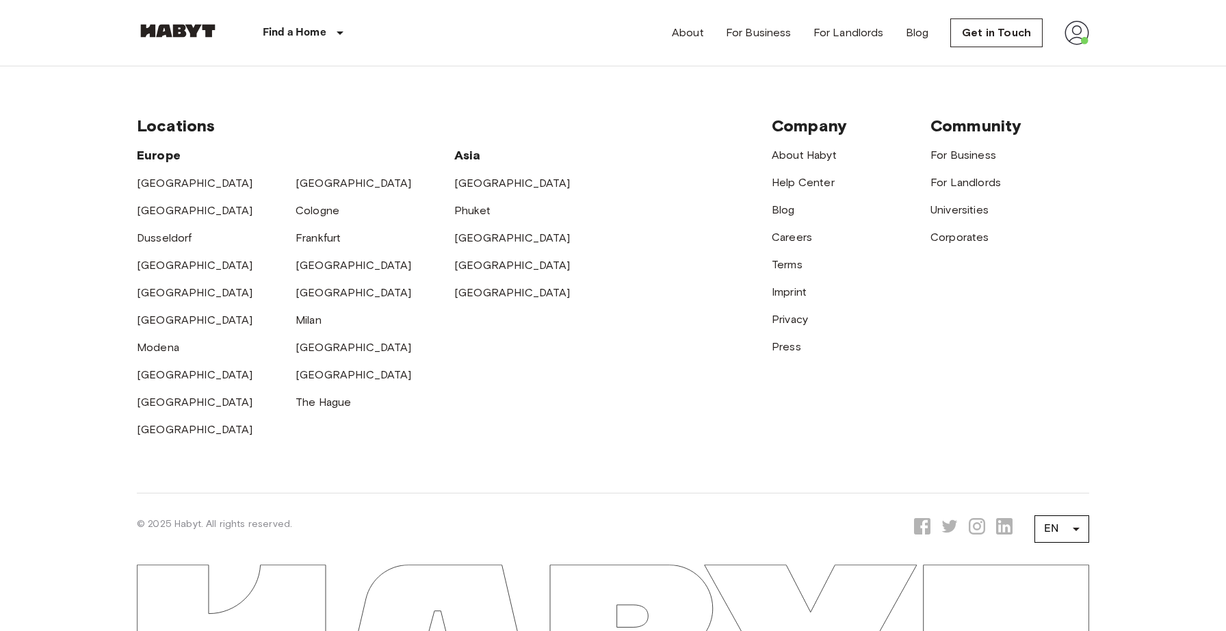
scroll to position [543, 0]
